Goal: Task Accomplishment & Management: Use online tool/utility

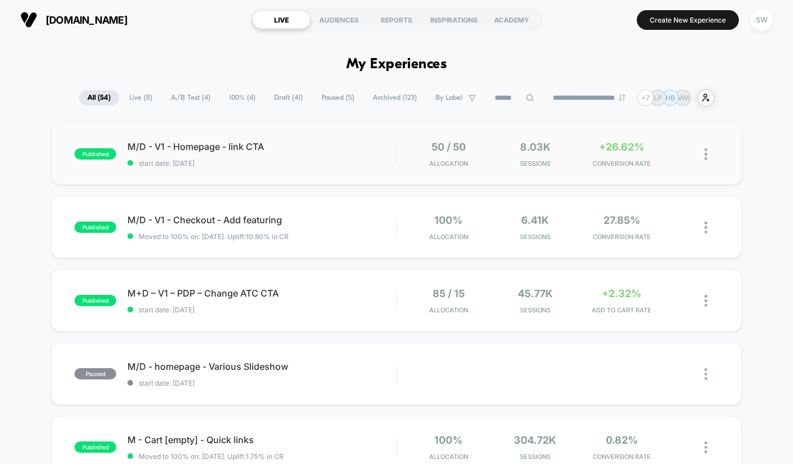
click at [378, 138] on div "published M/D - V1 - Homepage - link CTA start date: 20/08/2025 50 / 50 Allocat…" at bounding box center [396, 154] width 690 height 62
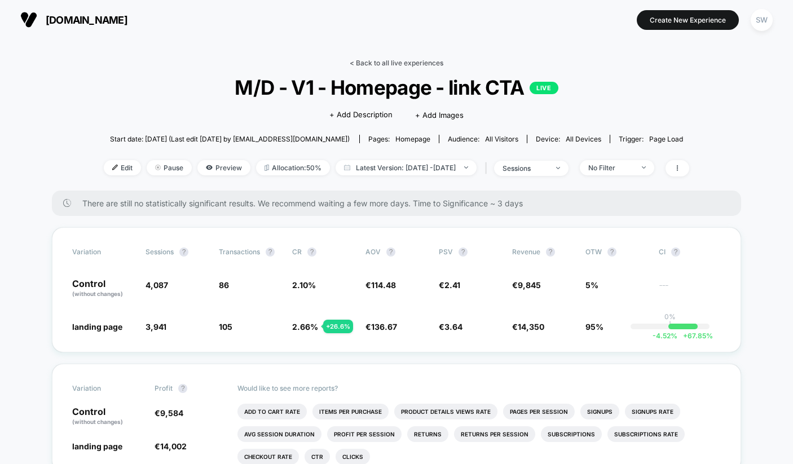
click at [363, 65] on link "< Back to all live experiences" at bounding box center [397, 63] width 94 height 8
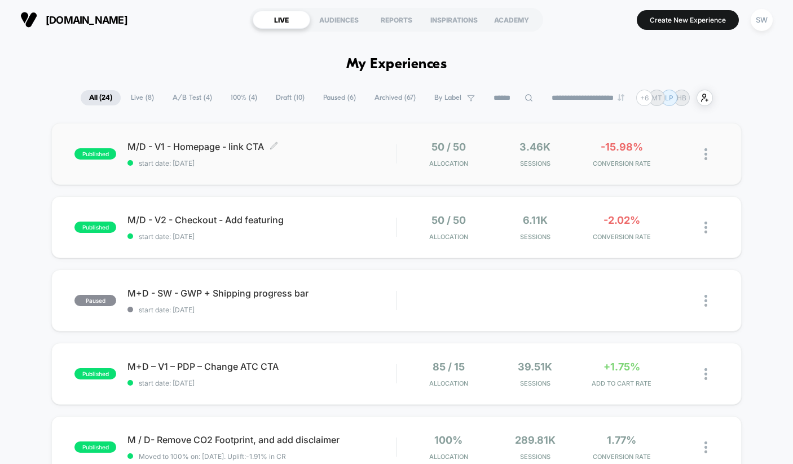
click at [288, 155] on div "M/D - V1 - Homepage - link CTA Click to edit experience details Click to edit e…" at bounding box center [261, 154] width 268 height 27
click at [705, 227] on img at bounding box center [705, 228] width 3 height 12
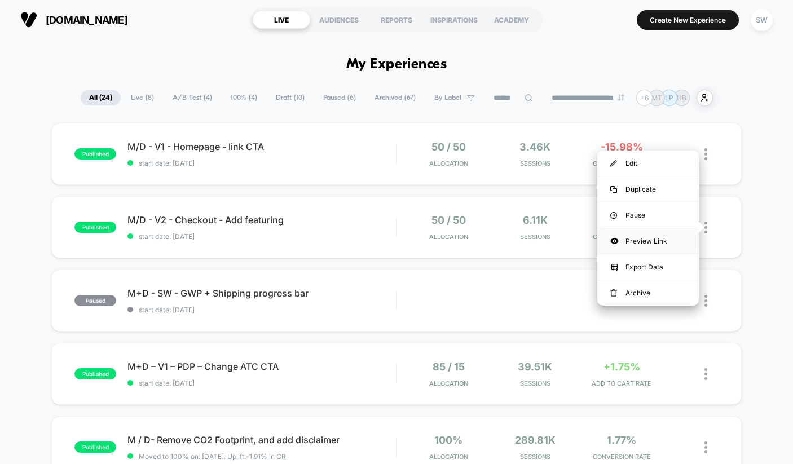
click at [648, 239] on div "Preview Link" at bounding box center [647, 240] width 101 height 25
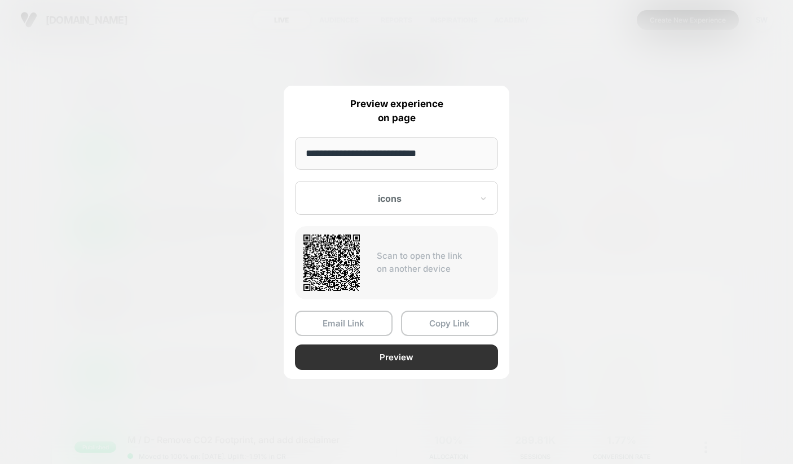
click at [370, 358] on button "Preview" at bounding box center [396, 357] width 203 height 25
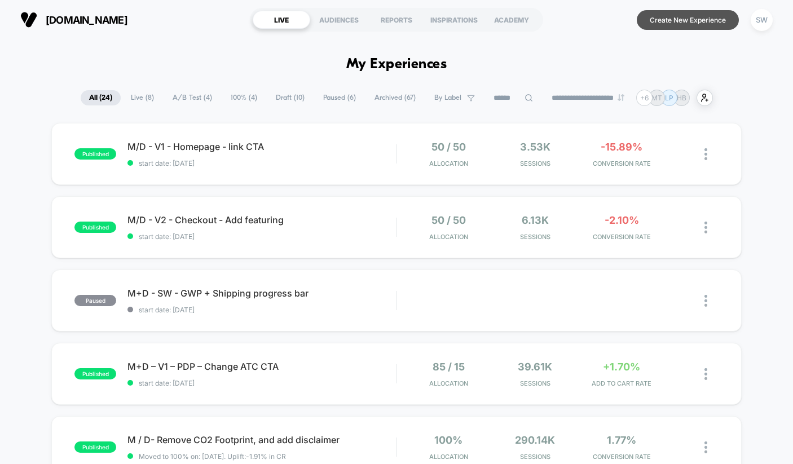
click at [656, 23] on button "Create New Experience" at bounding box center [688, 20] width 102 height 20
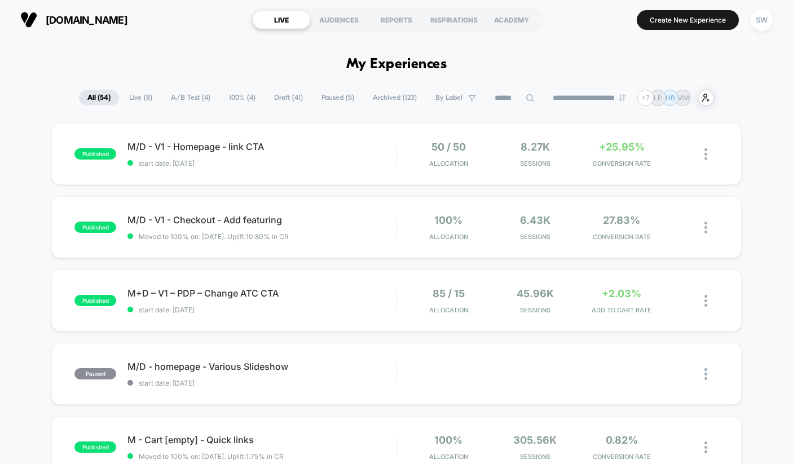
click at [183, 101] on span "A/B Test ( 4 )" at bounding box center [190, 97] width 56 height 15
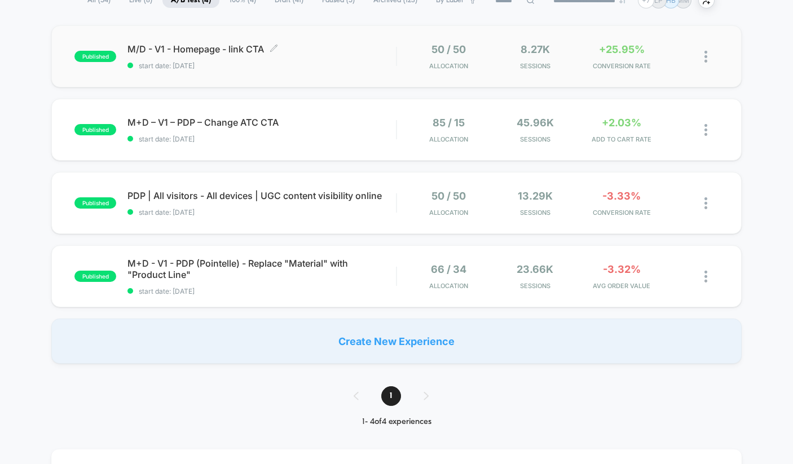
scroll to position [99, 0]
